Goal: Task Accomplishment & Management: Complete application form

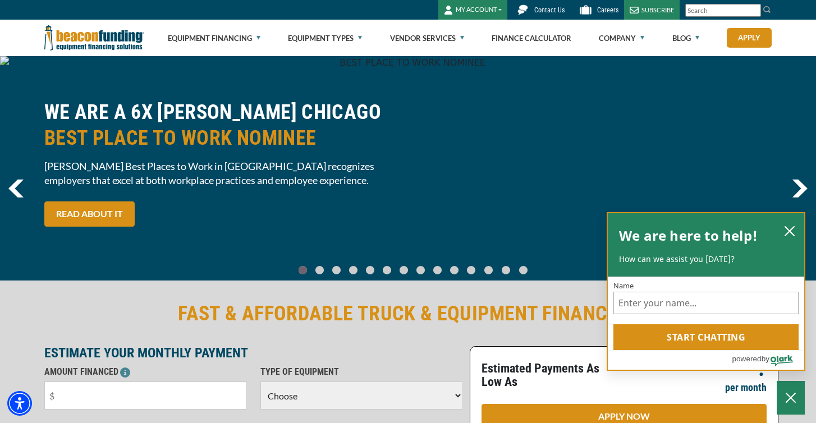
click at [792, 240] on div "We are here to help! How can we assist you today?" at bounding box center [706, 245] width 174 height 40
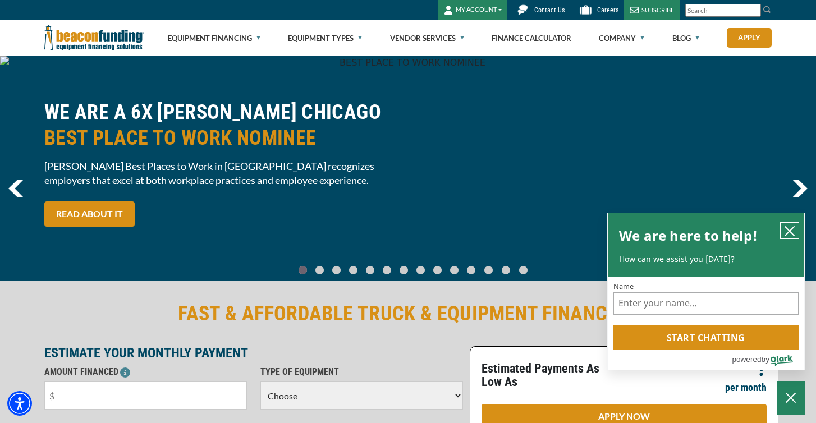
click at [794, 238] on button "close chatbox" at bounding box center [790, 231] width 18 height 16
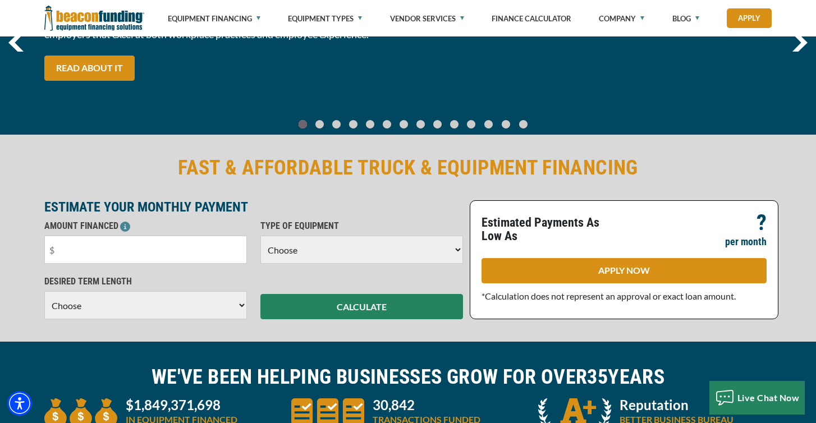
scroll to position [147, 0]
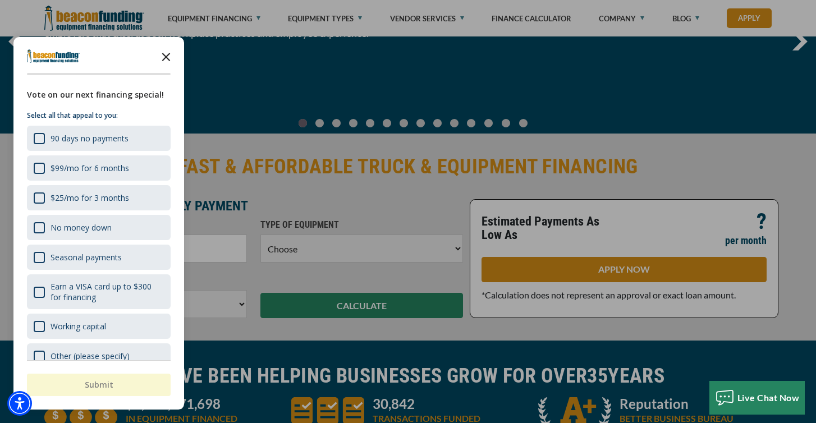
click at [168, 59] on polygon "Close the survey" at bounding box center [166, 57] width 8 height 8
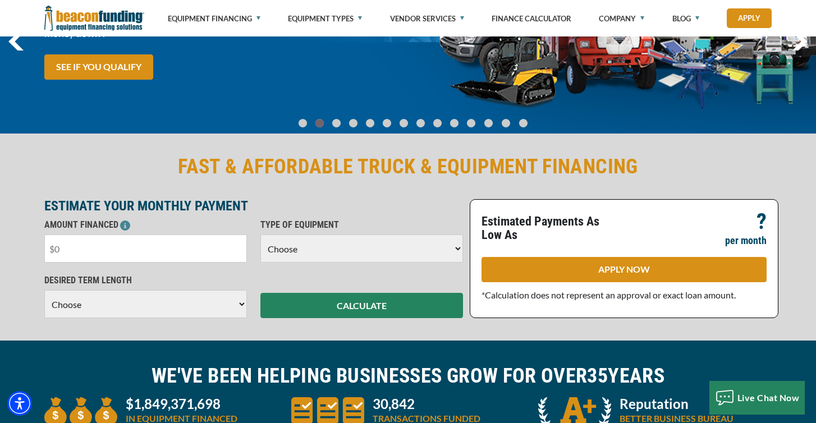
click at [211, 258] on input "text" at bounding box center [145, 249] width 203 height 28
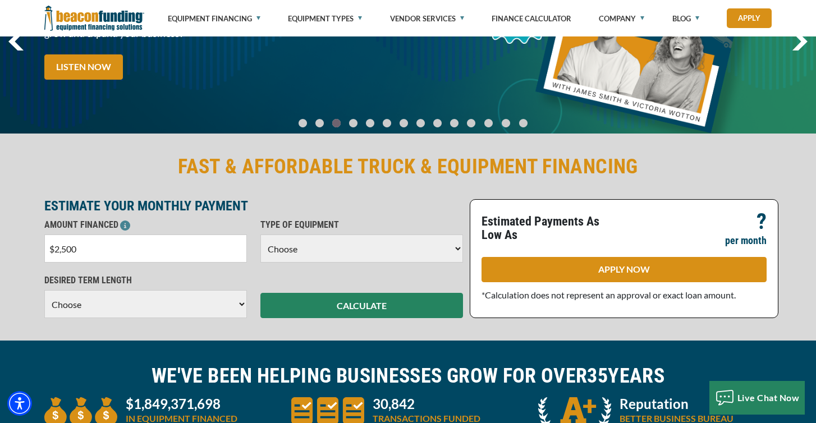
type input "$25,000"
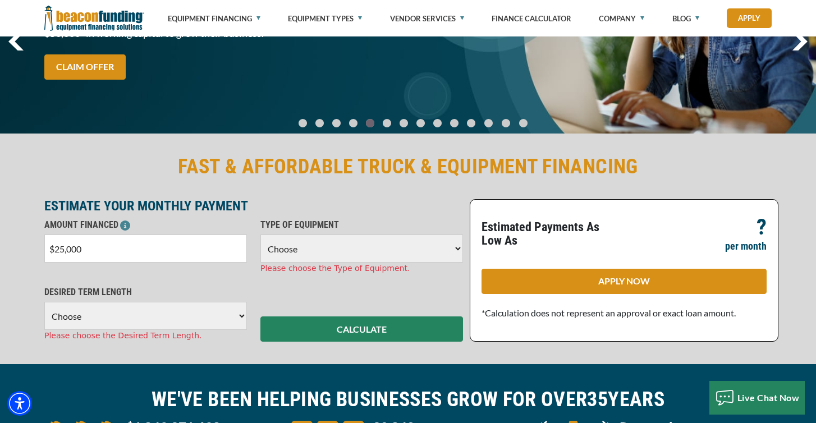
select select "5"
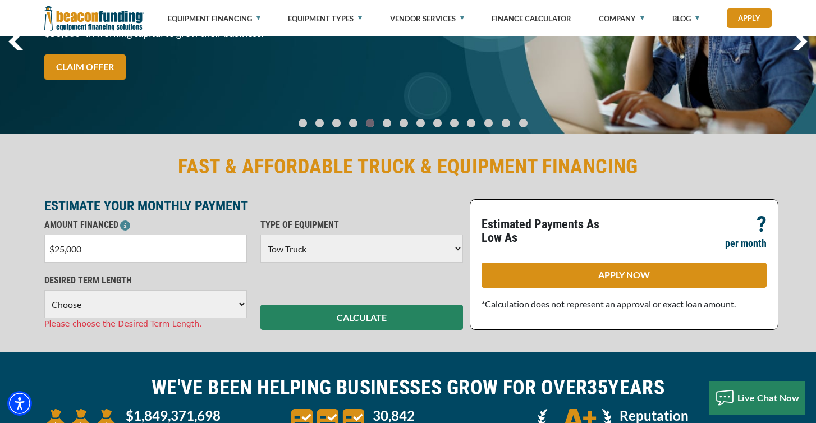
select select "60"
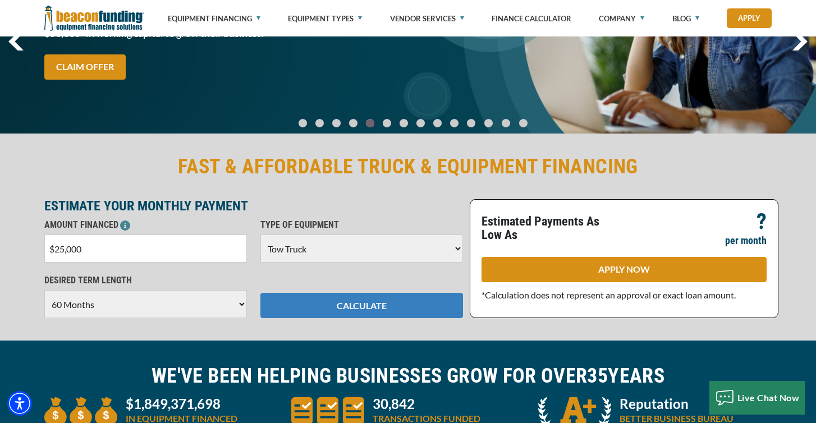
click at [358, 307] on button "CALCULATE" at bounding box center [362, 305] width 203 height 25
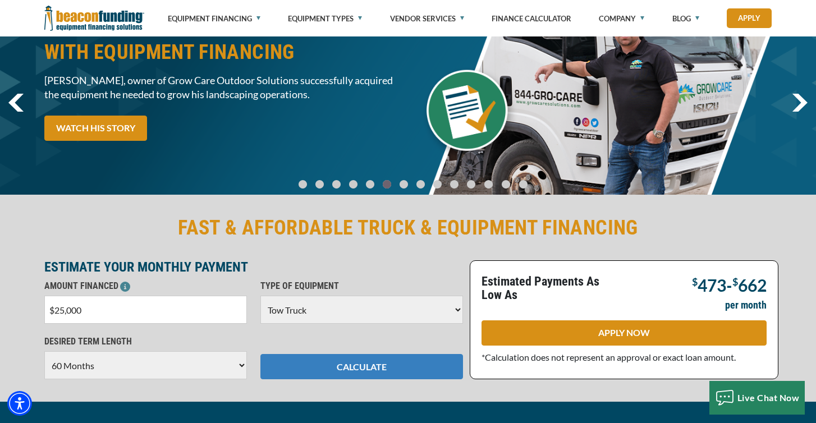
scroll to position [84, 0]
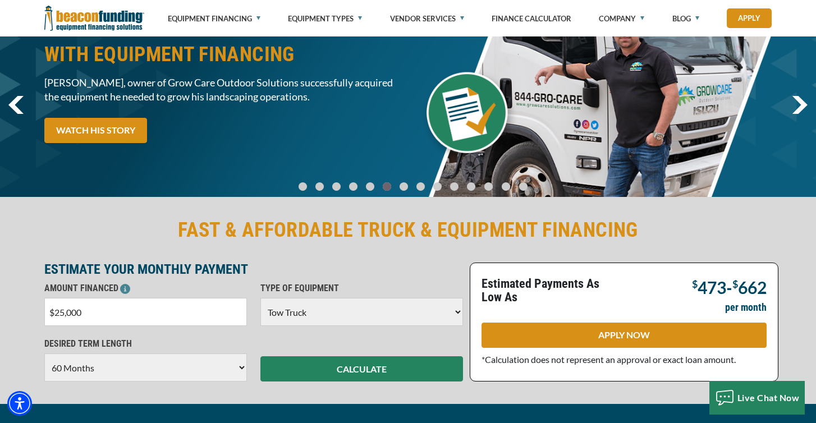
click at [193, 314] on input "$25,000" at bounding box center [145, 312] width 203 height 28
type input "$2"
type input "$10,000"
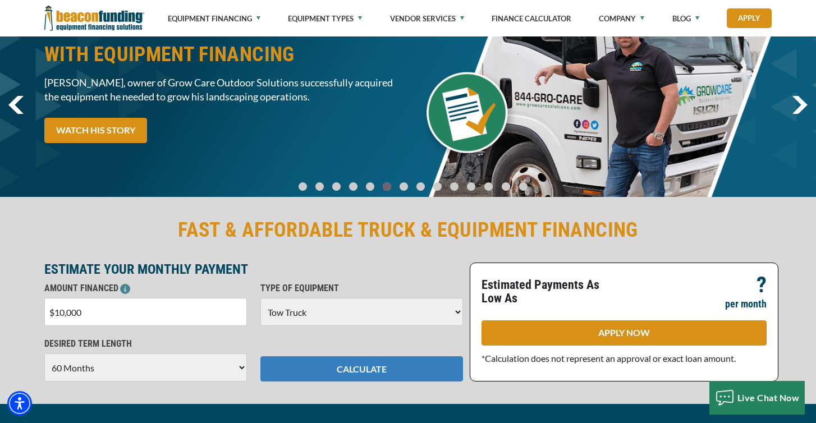
click at [344, 357] on button "CALCULATE" at bounding box center [362, 369] width 203 height 25
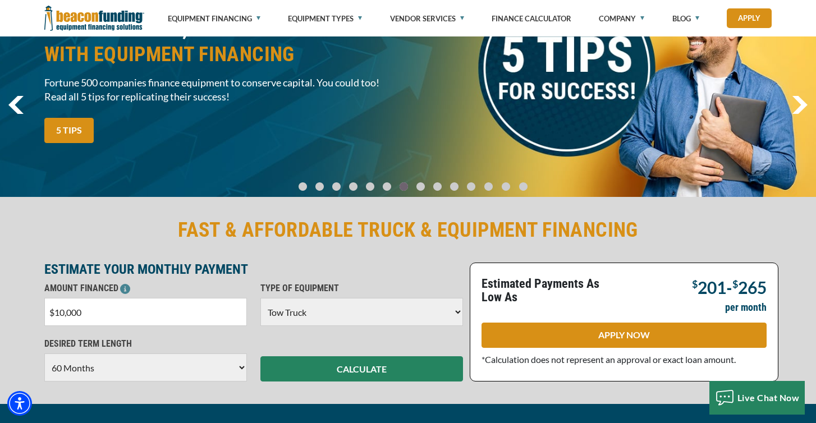
select select "48"
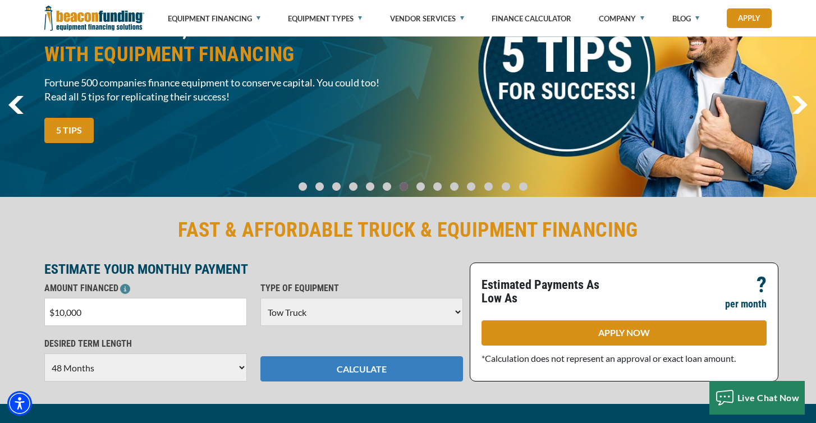
click at [337, 373] on button "CALCULATE" at bounding box center [362, 369] width 203 height 25
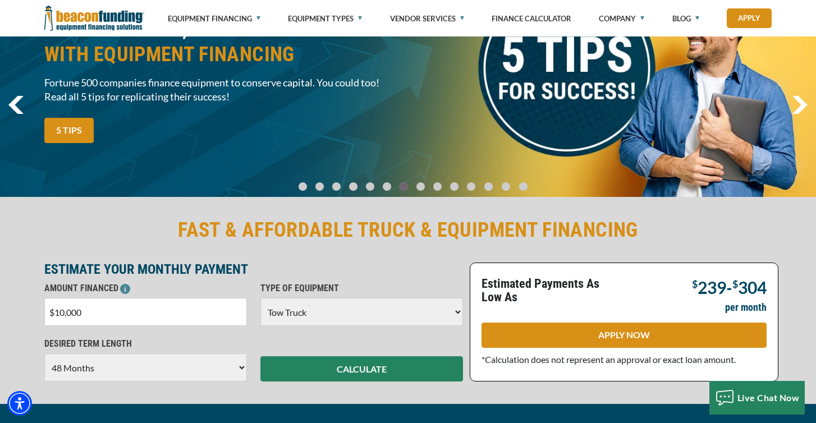
scroll to position [105, 0]
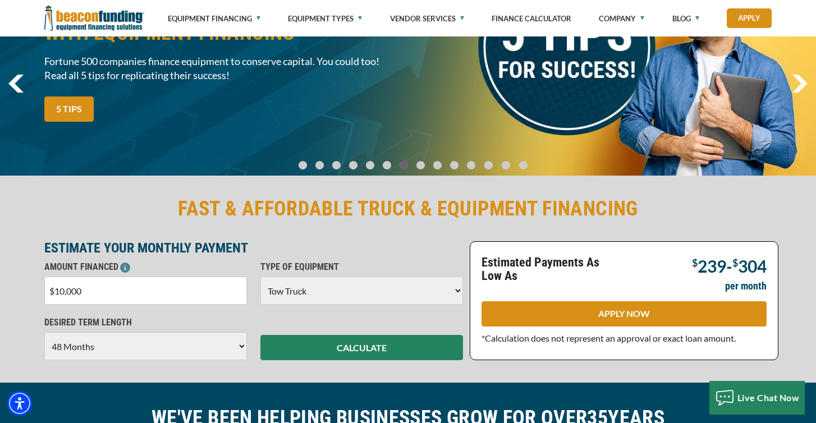
click at [227, 290] on input "$10,000" at bounding box center [145, 291] width 203 height 28
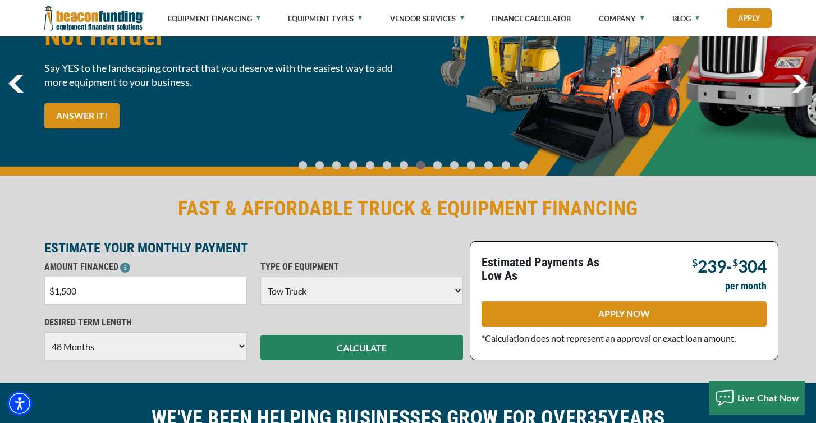
type input "$15,000"
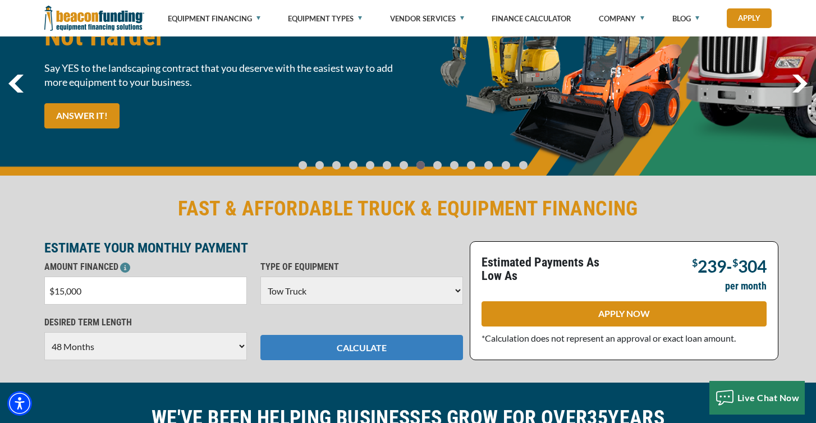
click at [434, 357] on button "CALCULATE" at bounding box center [362, 347] width 203 height 25
click at [402, 355] on button "CALCULATE" at bounding box center [362, 347] width 203 height 25
click at [369, 350] on button "CALCULATE" at bounding box center [362, 347] width 203 height 25
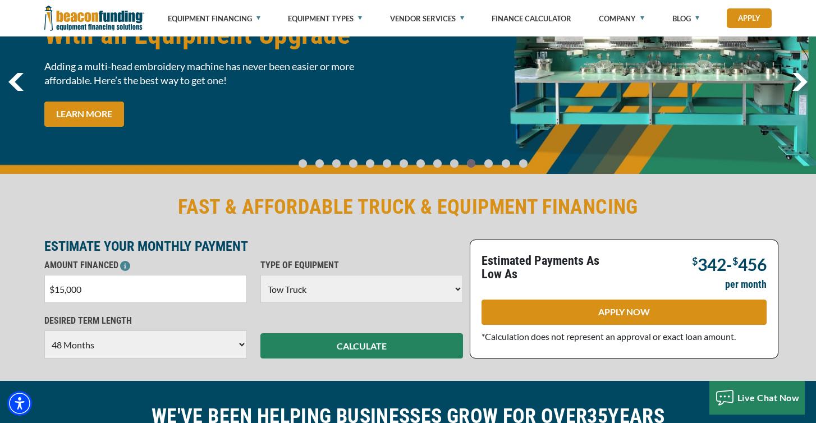
scroll to position [110, 0]
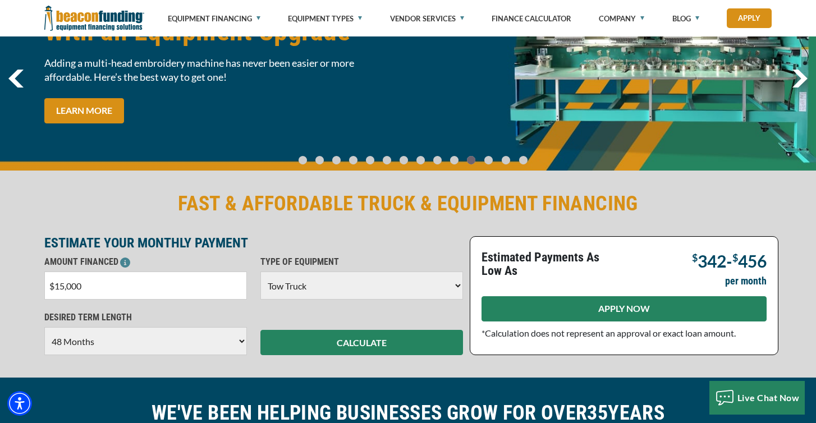
click at [602, 315] on link "APPLY NOW" at bounding box center [624, 308] width 285 height 25
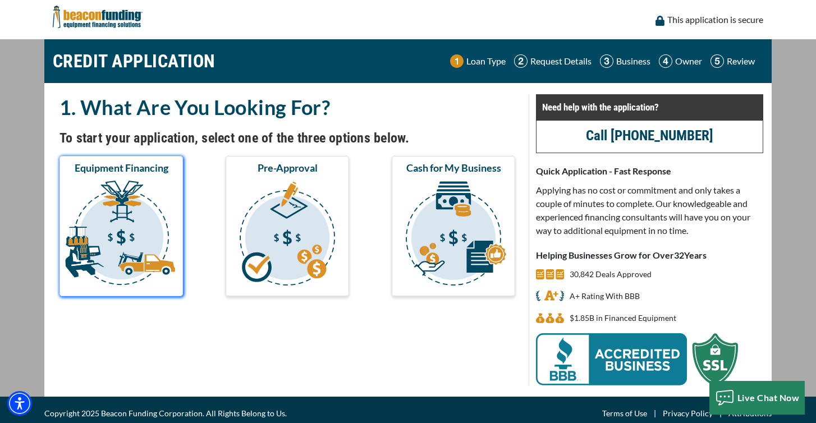
click at [136, 221] on img "submit" at bounding box center [121, 235] width 119 height 112
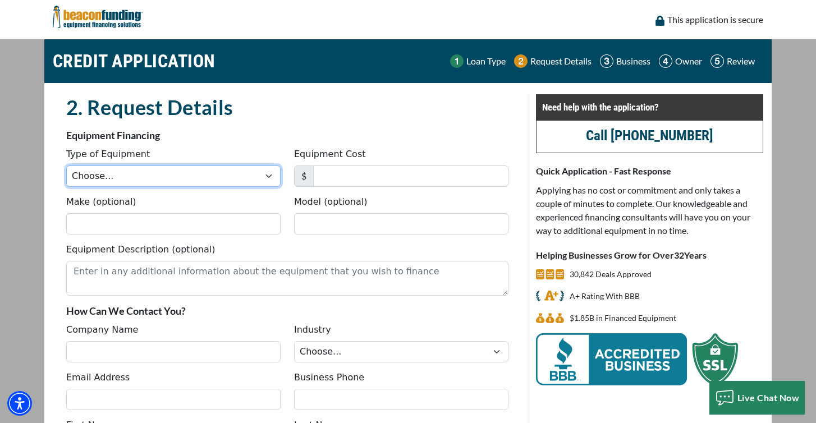
select select "5"
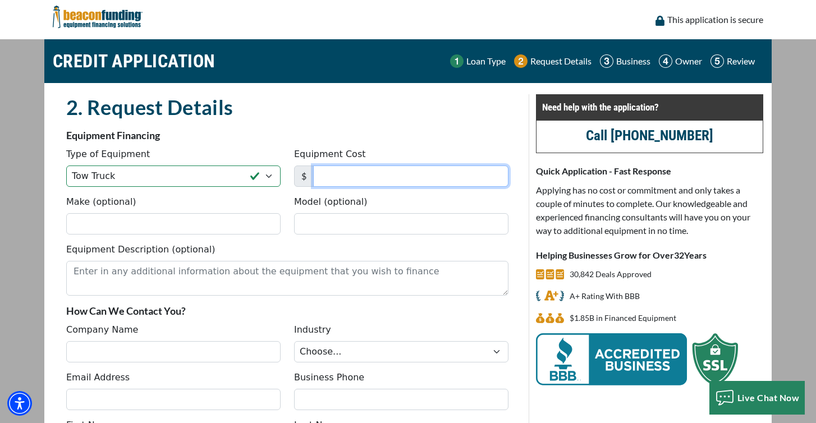
click at [387, 177] on input "Equipment Cost" at bounding box center [410, 176] width 195 height 21
type input "15,000"
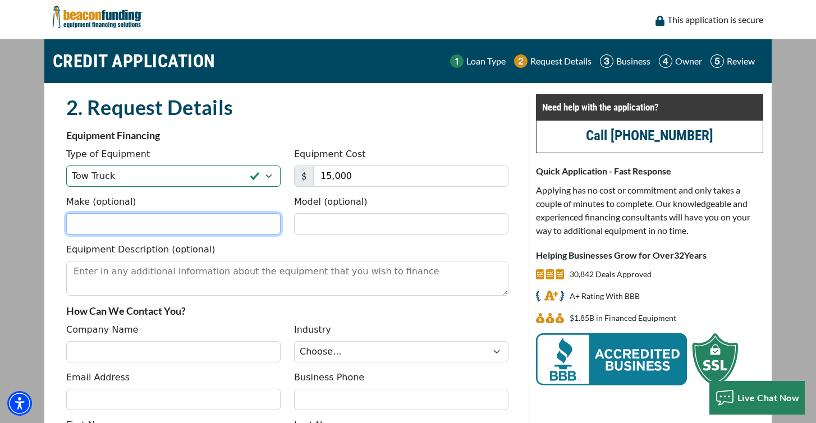
click at [106, 222] on input "Make (optional)" at bounding box center [173, 223] width 214 height 21
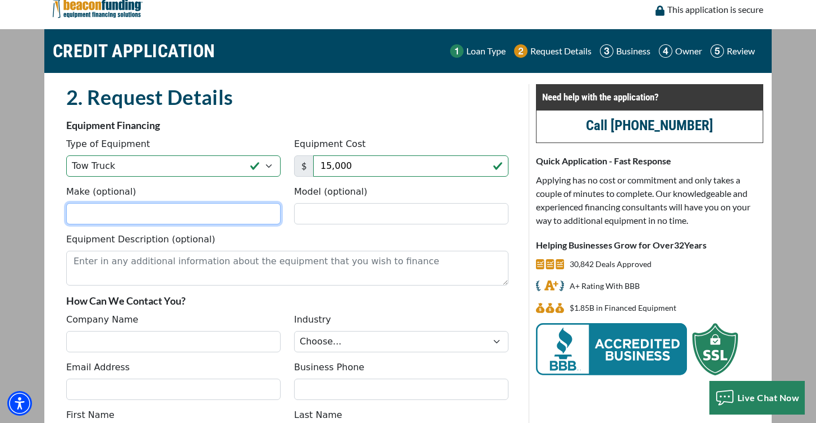
scroll to position [12, 0]
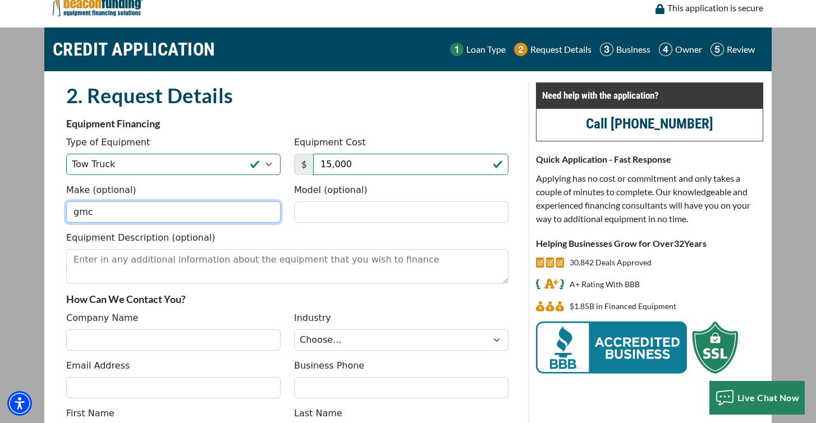
type input "gmc"
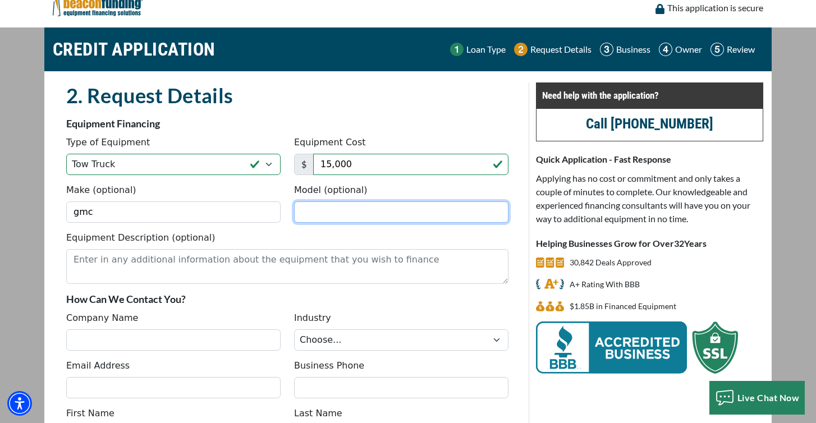
click at [341, 208] on input "Model (optional)" at bounding box center [401, 212] width 214 height 21
type input "topkick"
click at [266, 235] on div "Equipment Description (optional)" at bounding box center [288, 257] width 456 height 53
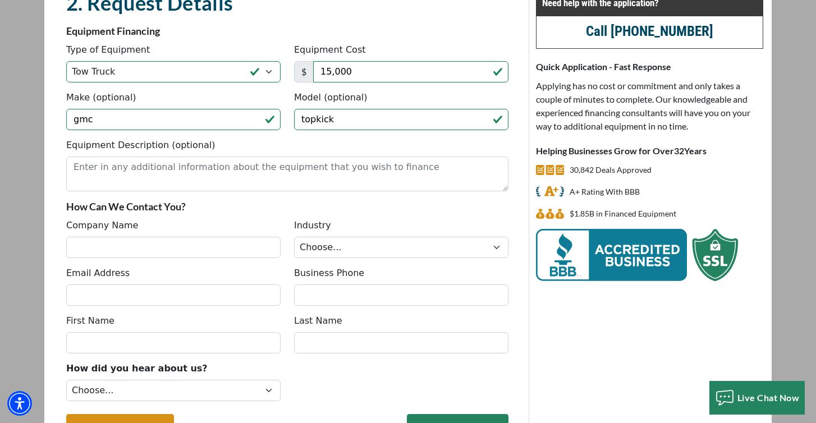
scroll to position [126, 0]
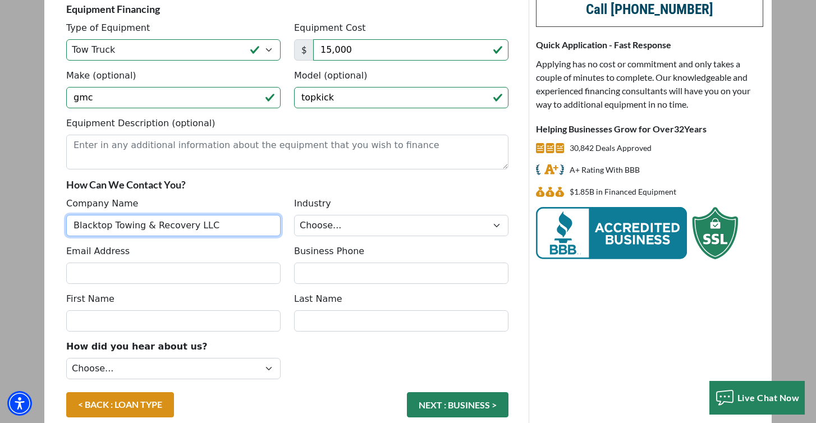
type input "Blacktop Towing & Recovery LLC"
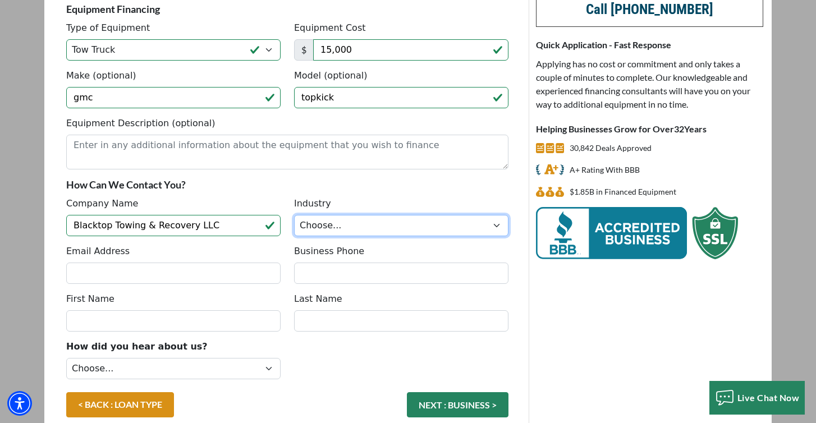
select select "1"
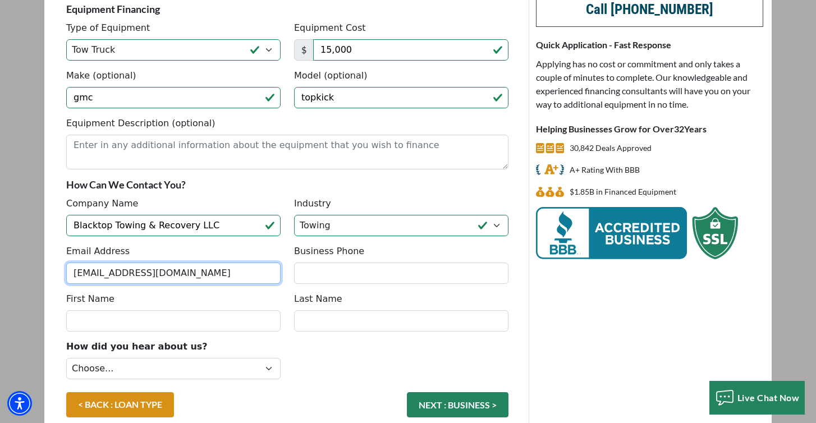
type input "BlacktoptowingrecoveryLLC@gmail.com"
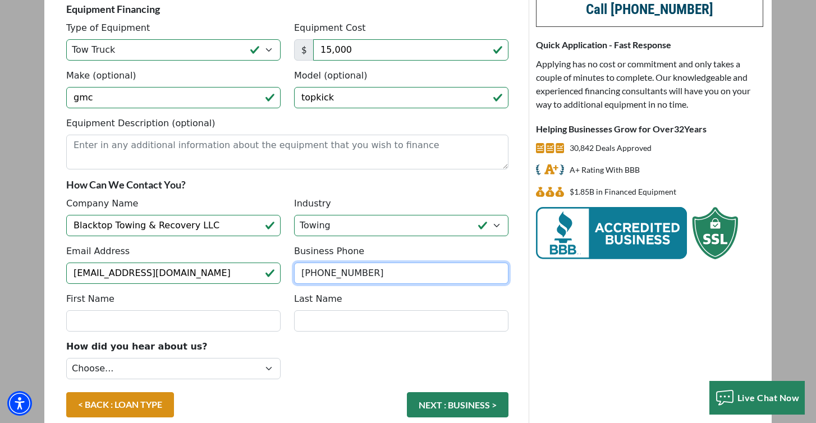
type input "(540) 603-1540"
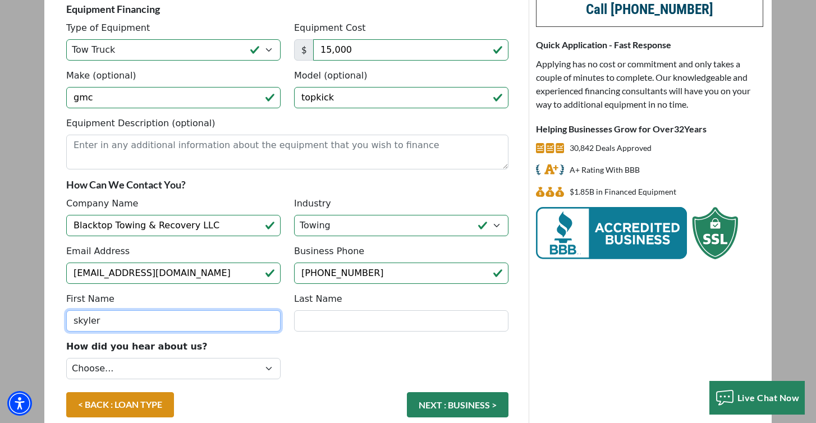
type input "skyler"
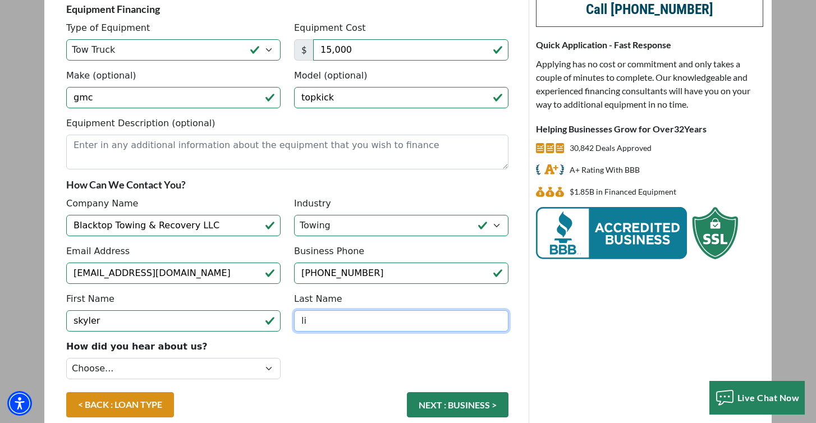
type input "l"
type input "Link"
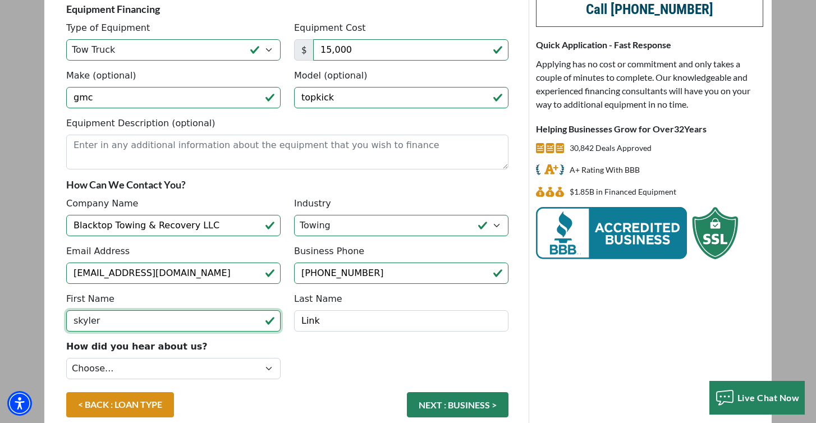
click at [76, 328] on input "skyler" at bounding box center [173, 320] width 214 height 21
click at [76, 322] on input "skyler" at bounding box center [173, 320] width 214 height 21
type input "Skyler"
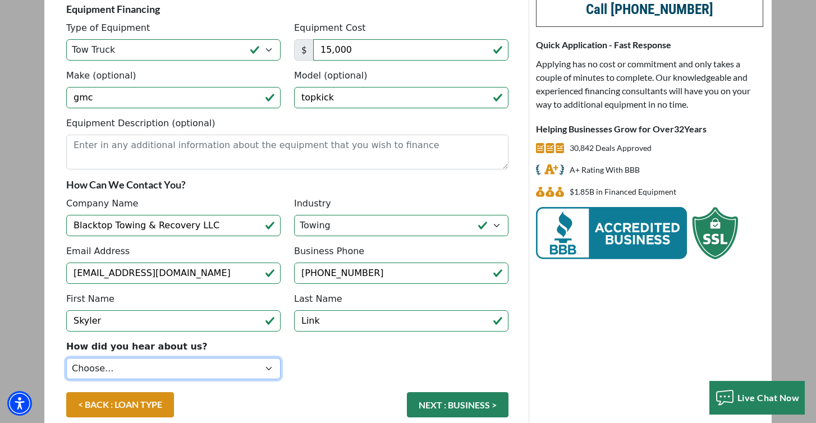
select select "4"
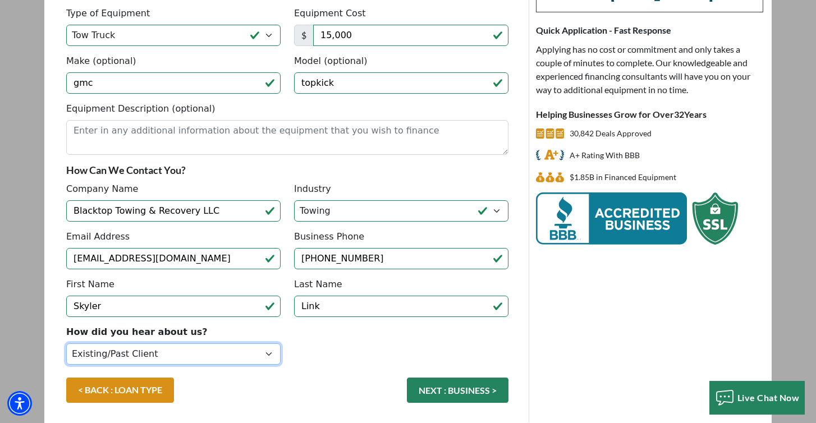
scroll to position [163, 0]
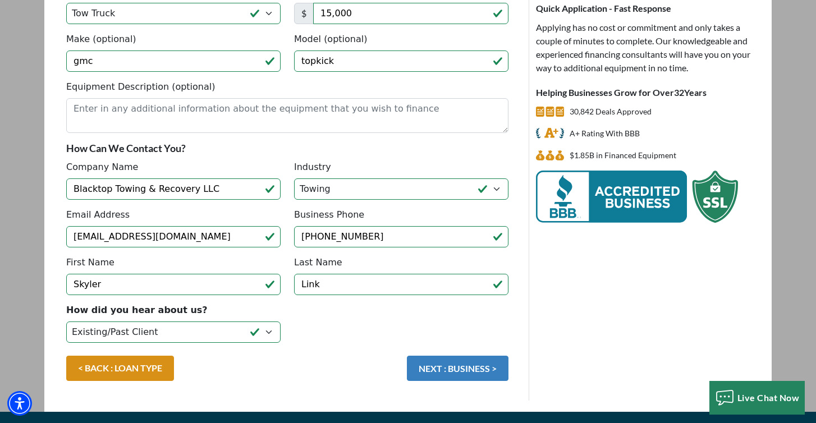
click at [441, 369] on button "NEXT : BUSINESS >" at bounding box center [458, 368] width 102 height 25
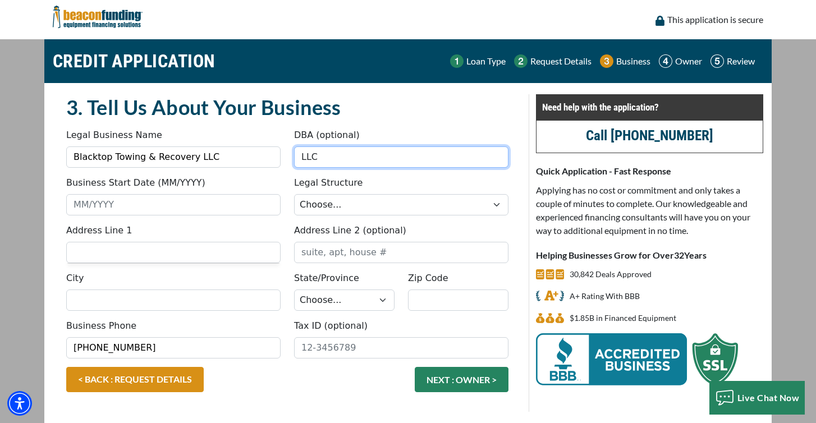
type input "LLC"
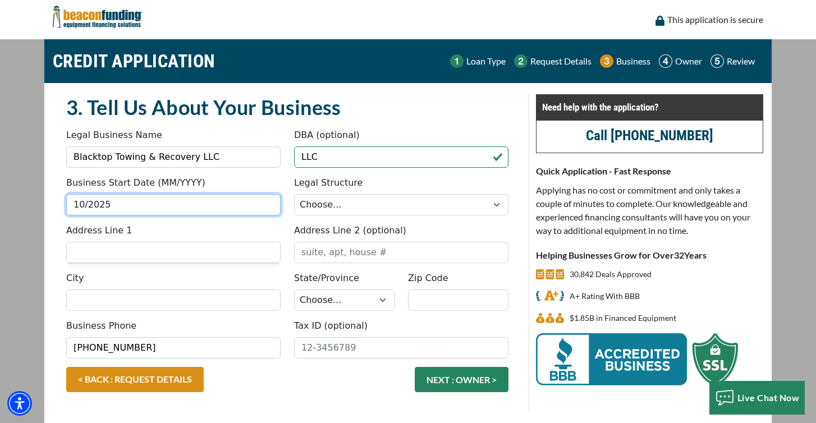
type input "10/2025"
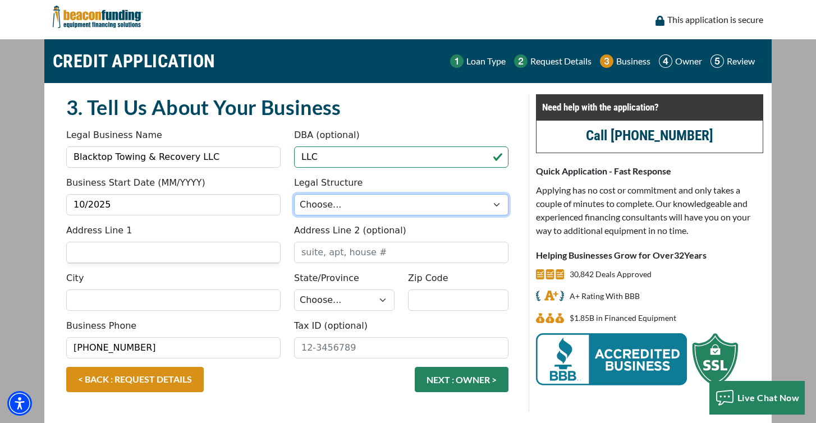
select select "2"
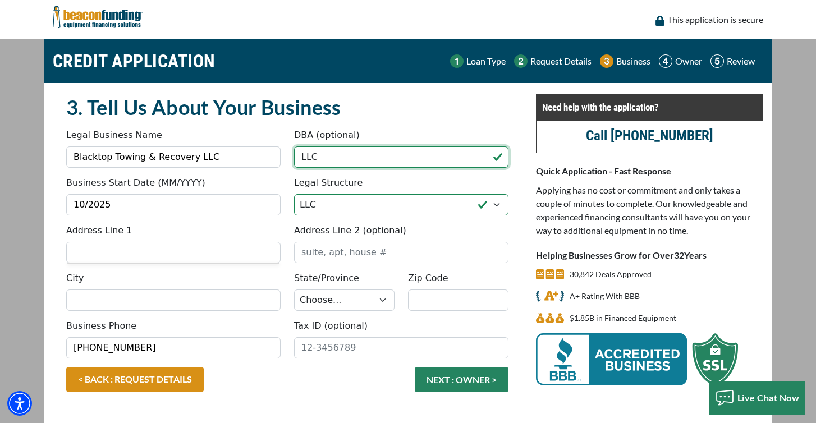
click at [349, 161] on input "LLC" at bounding box center [401, 157] width 214 height 21
drag, startPoint x: 349, startPoint y: 161, endPoint x: 197, endPoint y: 151, distance: 151.9
click at [198, 153] on div "Legal Business Name Blacktop Towing & Recovery LLC DBA (optional) LLC" at bounding box center [288, 153] width 456 height 48
type input "b"
type input "towing and roadside service"
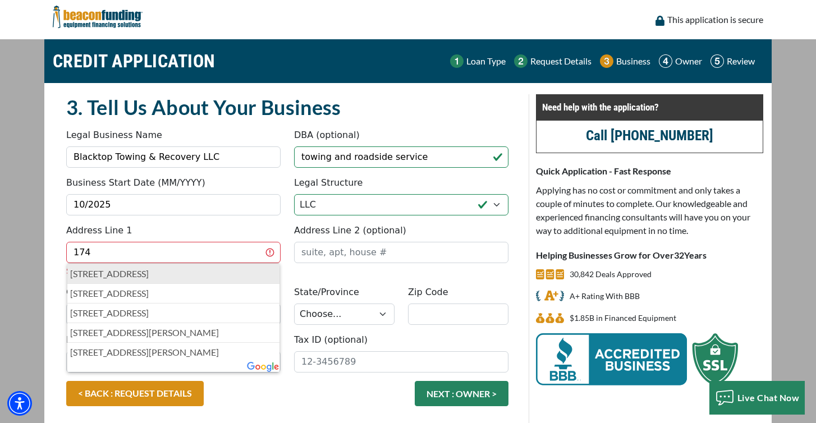
click at [231, 275] on p "174 Pine Road, Louisa, VA, USA" at bounding box center [173, 273] width 207 height 13
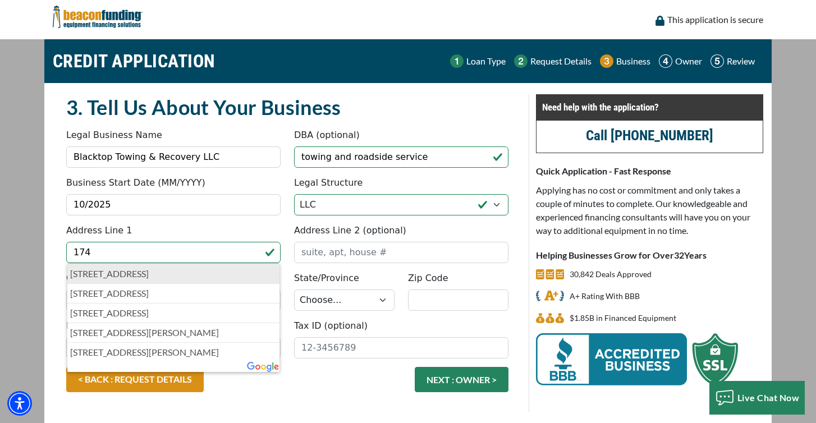
type input "[STREET_ADDRESS]"
type input "Louisa"
select select "48"
type input "23093"
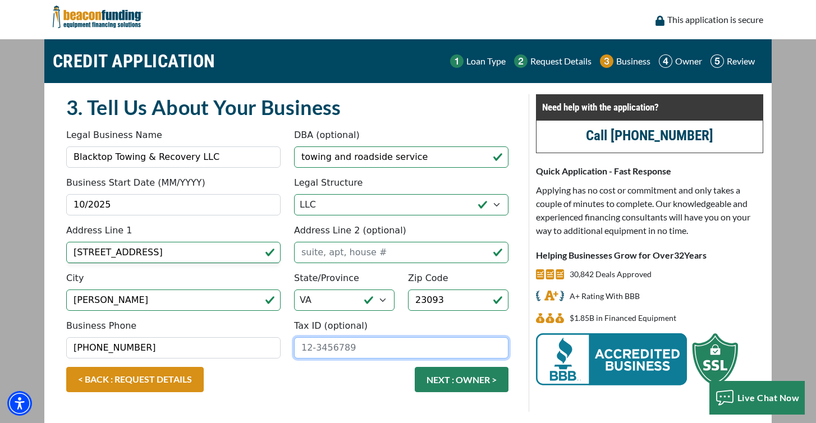
click at [359, 352] on input "Tax ID (optional)" at bounding box center [401, 347] width 214 height 21
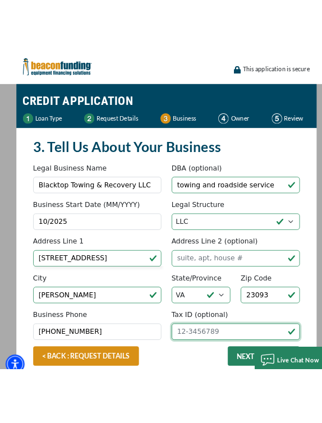
scroll to position [417, 0]
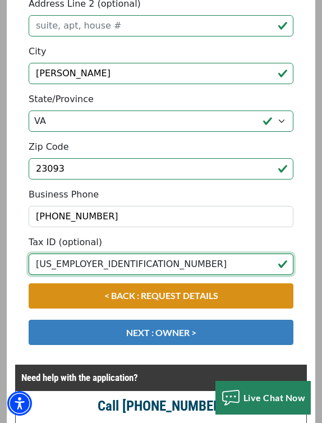
type input "[US_EMPLOYER_IDENTIFICATION_NUMBER]"
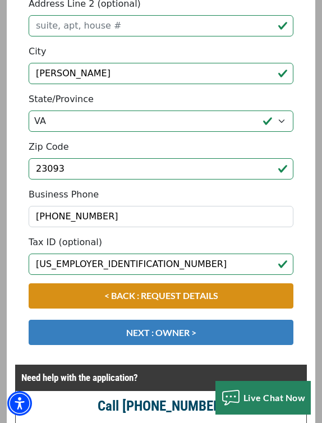
click at [124, 328] on button "NEXT : OWNER >" at bounding box center [161, 332] width 265 height 25
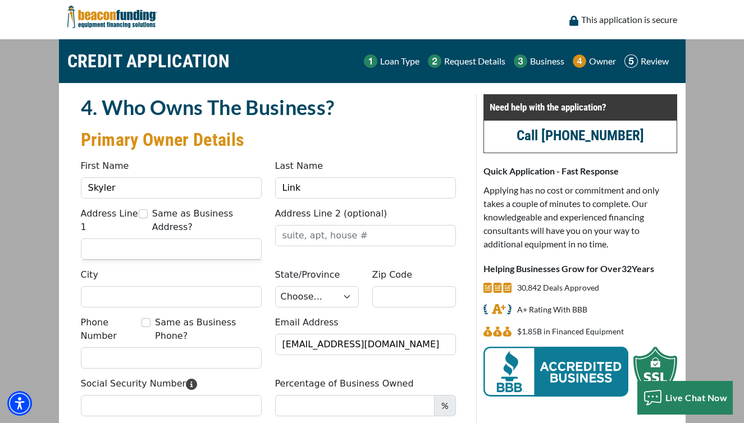
click at [142, 214] on input "Same as Business Address?" at bounding box center [143, 213] width 9 height 9
checkbox input "true"
type input "[STREET_ADDRESS]"
type input "[PERSON_NAME]"
select select "48"
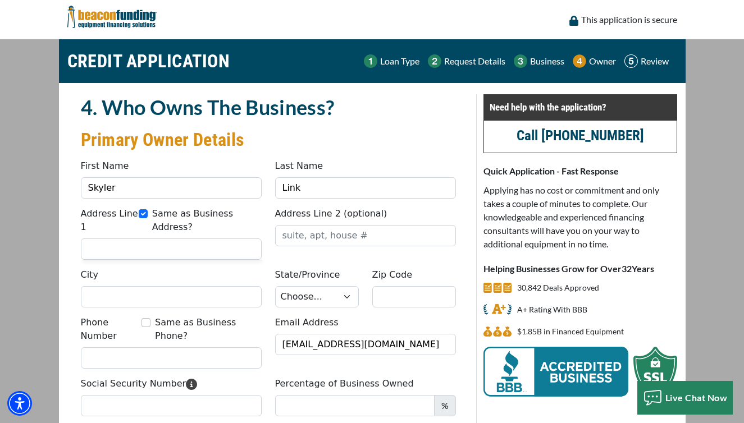
type input "23093"
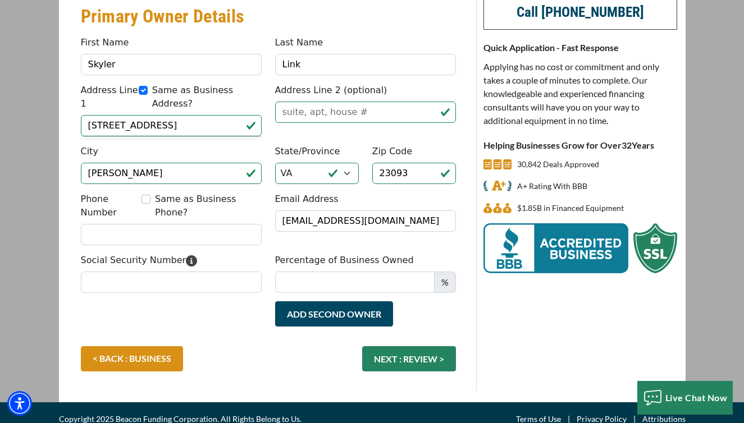
scroll to position [123, 0]
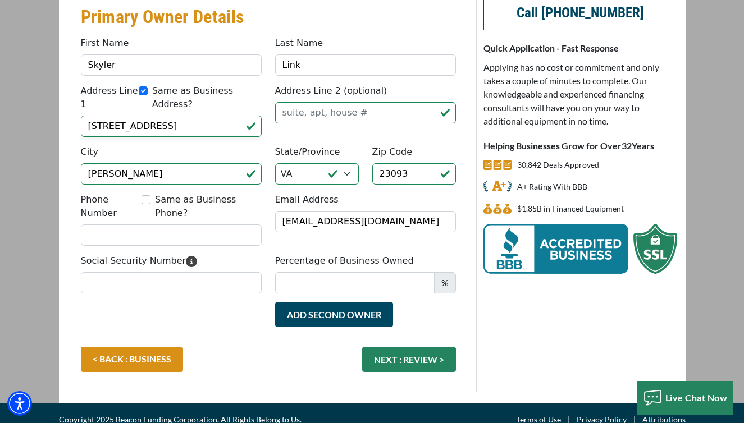
click at [144, 204] on div "Same as Business Phone?" at bounding box center [201, 199] width 120 height 13
click at [144, 202] on input "Same as Business Phone?" at bounding box center [145, 199] width 9 height 9
checkbox input "true"
type input "[PHONE_NUMBER]"
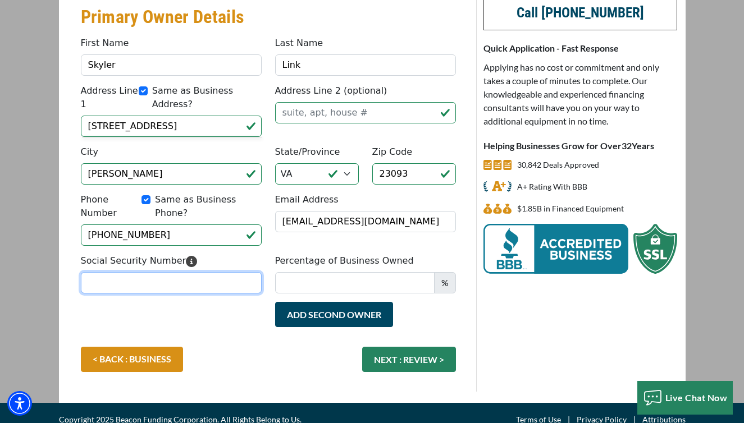
click at [173, 273] on input "Social Security Number" at bounding box center [171, 282] width 181 height 21
type input "088-90-1312"
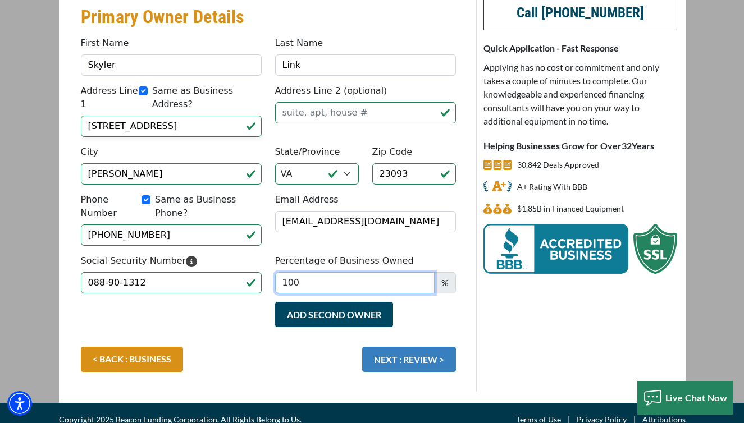
type input "100"
click at [322, 347] on button "NEXT : REVIEW >" at bounding box center [409, 359] width 94 height 25
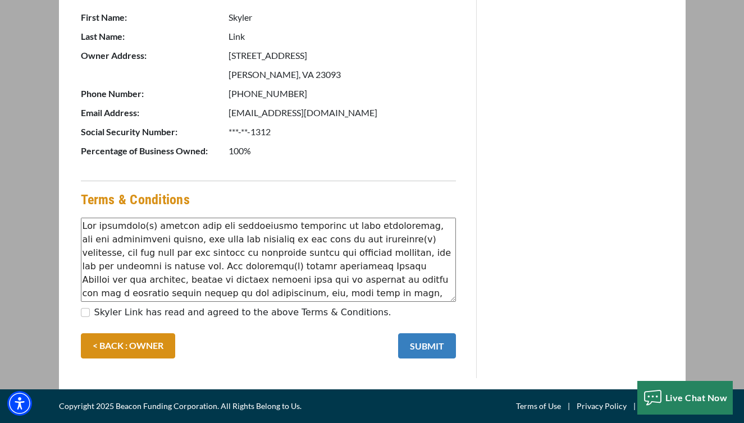
scroll to position [586, 0]
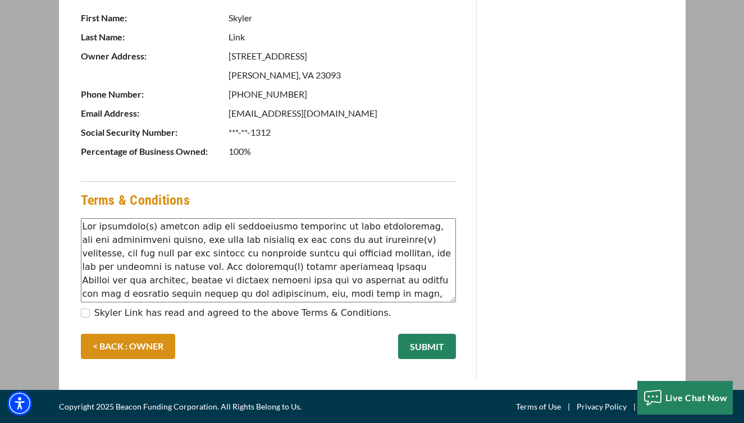
click at [335, 312] on label "Skyler Link has read and agreed to the above Terms & Conditions." at bounding box center [242, 313] width 297 height 13
click at [90, 312] on input "Skyler Link has read and agreed to the above Terms & Conditions." at bounding box center [85, 313] width 9 height 9
checkbox input "true"
click at [431, 341] on button "SUBMIT" at bounding box center [427, 346] width 58 height 25
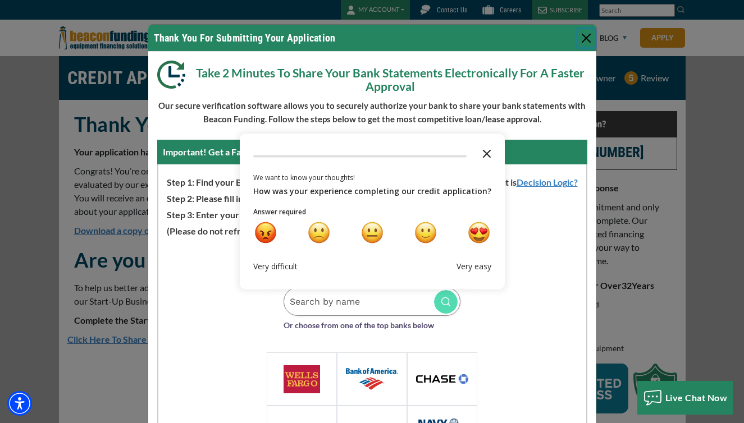
click at [488, 154] on icon "Close the survey" at bounding box center [487, 153] width 22 height 22
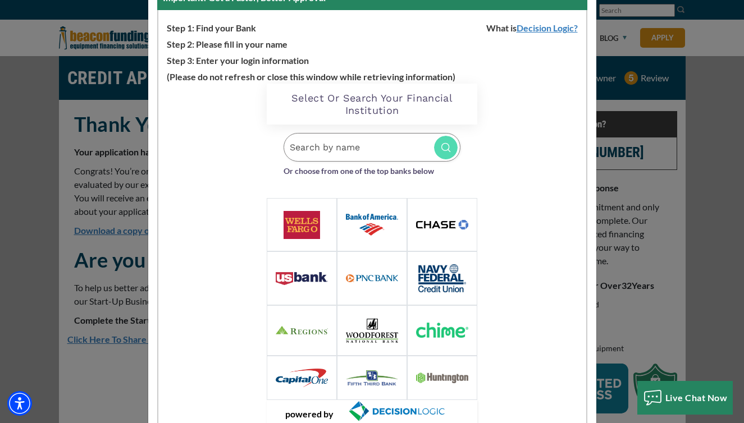
scroll to position [156, 0]
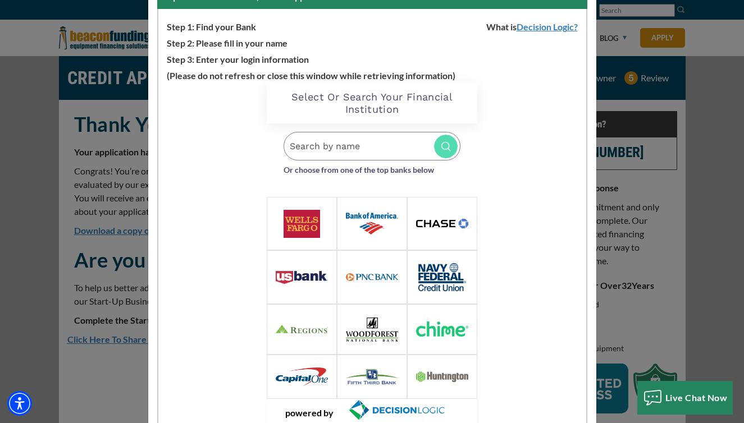
click at [449, 221] on img at bounding box center [442, 223] width 52 height 9
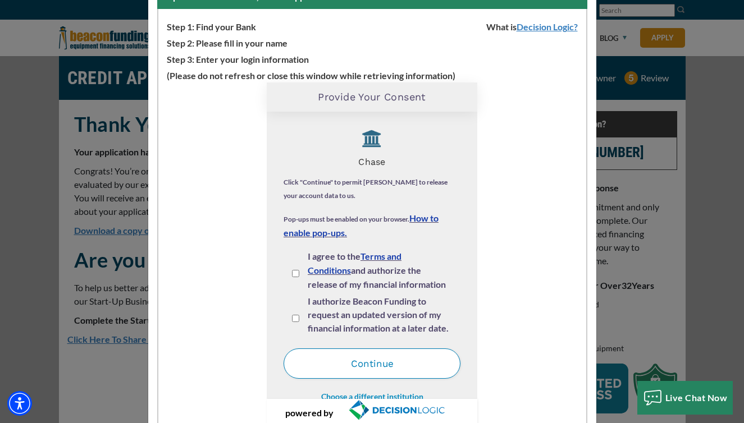
click at [293, 272] on input "I agree to the Terms and Conditions and authorize the release of my financial i…" at bounding box center [295, 273] width 7 height 7
checkbox input "true"
click at [296, 316] on input "I authorize Beacon Funding to request an updated version of my financial inform…" at bounding box center [295, 318] width 7 height 7
checkbox input "true"
click at [332, 366] on button "Continue" at bounding box center [372, 364] width 177 height 30
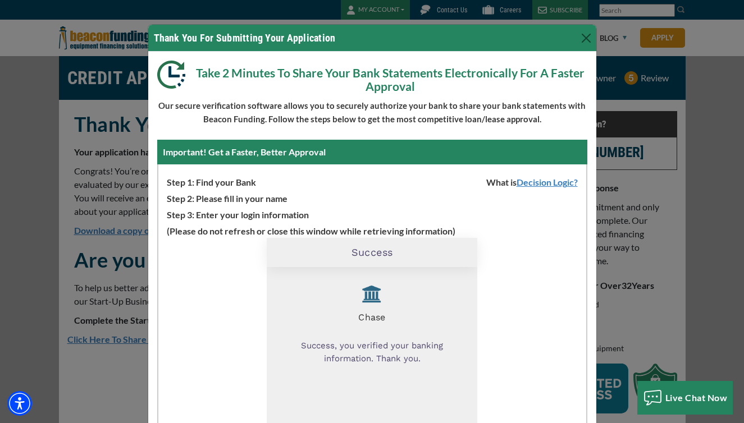
scroll to position [0, 0]
click at [587, 38] on button "Close" at bounding box center [586, 38] width 18 height 18
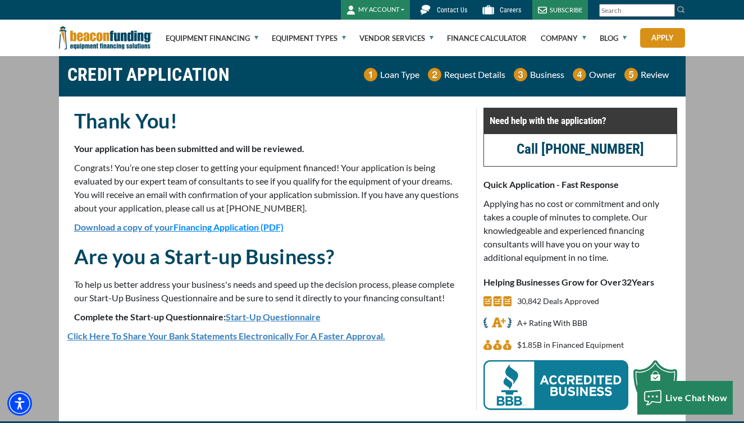
scroll to position [3, 0]
